Goal: Task Accomplishment & Management: Use online tool/utility

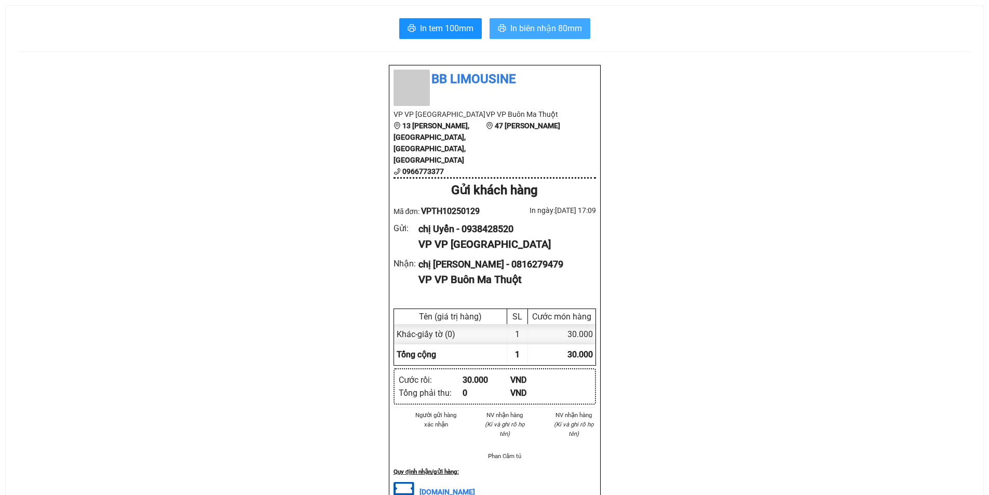
click at [569, 27] on span "In biên nhận 80mm" at bounding box center [546, 28] width 72 height 13
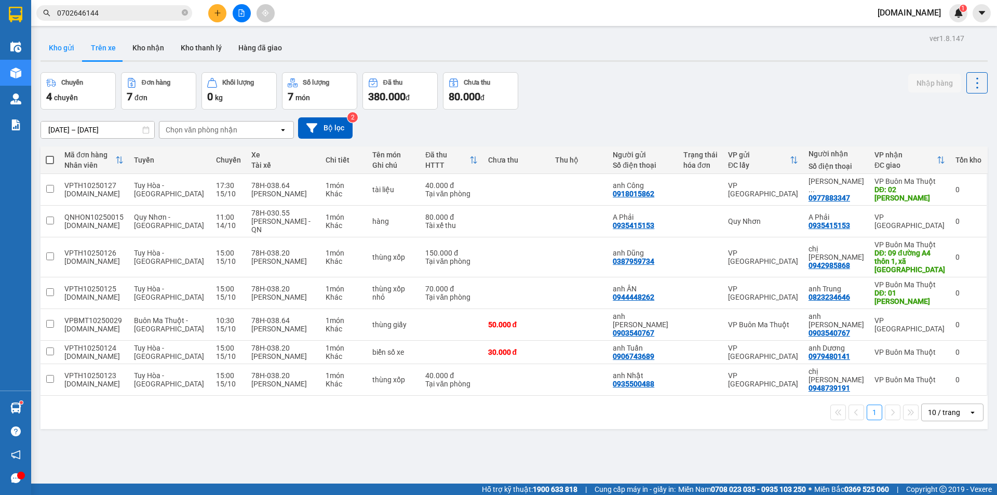
click at [74, 52] on button "Kho gửi" at bounding box center [62, 47] width 42 height 25
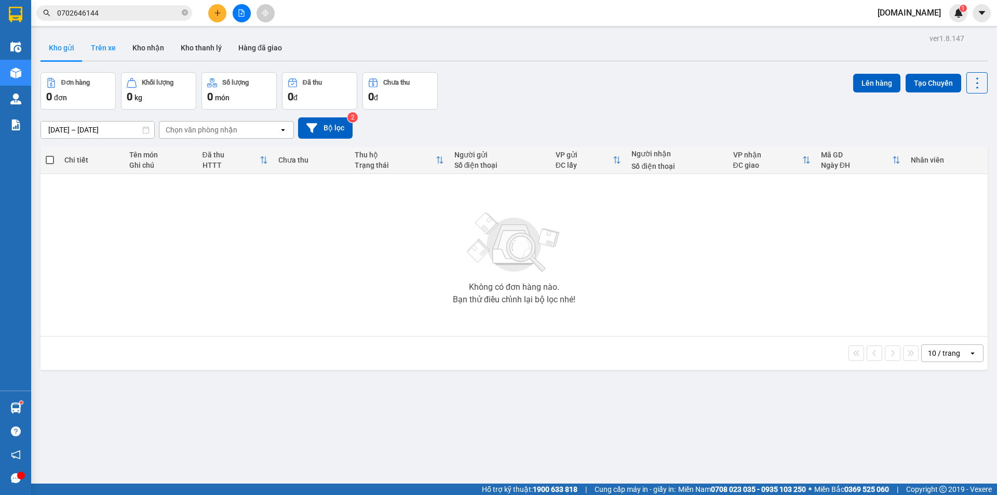
click at [106, 50] on button "Trên xe" at bounding box center [104, 47] width 42 height 25
